Goal: Task Accomplishment & Management: Use online tool/utility

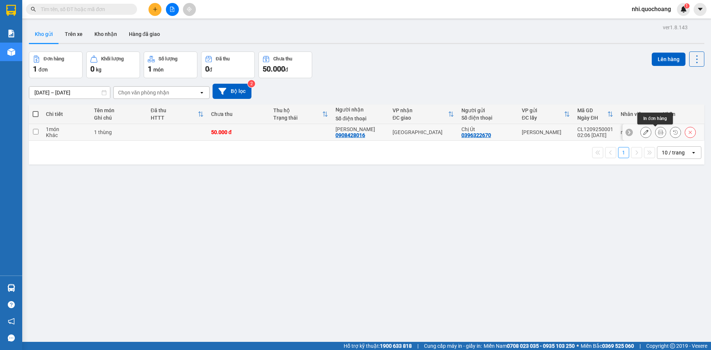
click at [658, 132] on icon at bounding box center [660, 132] width 5 height 5
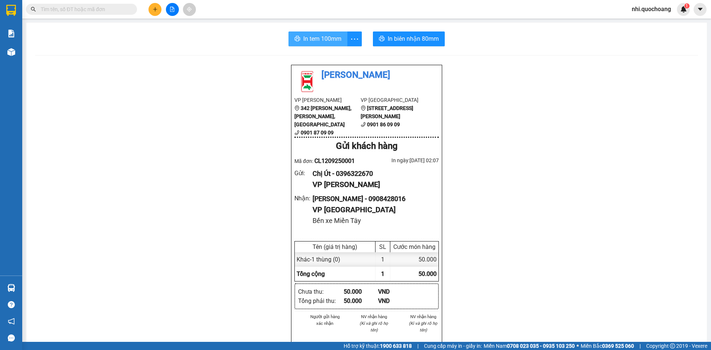
click at [322, 38] on span "In tem 100mm" at bounding box center [322, 38] width 38 height 9
click at [404, 38] on span "In biên nhận 80mm" at bounding box center [412, 38] width 51 height 9
